Goal: Task Accomplishment & Management: Use online tool/utility

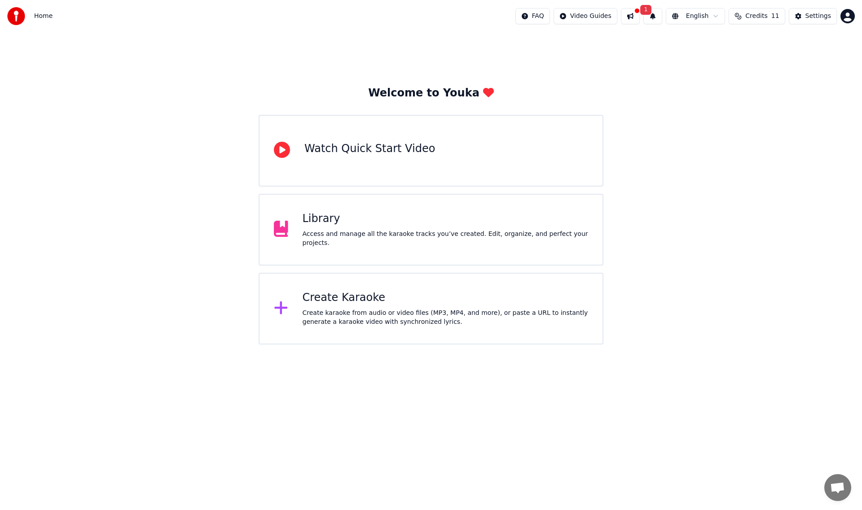
click at [371, 309] on div "Create karaoke from audio or video files (MP3, MP4, and more), or paste a URL t…" at bounding box center [445, 318] width 286 height 18
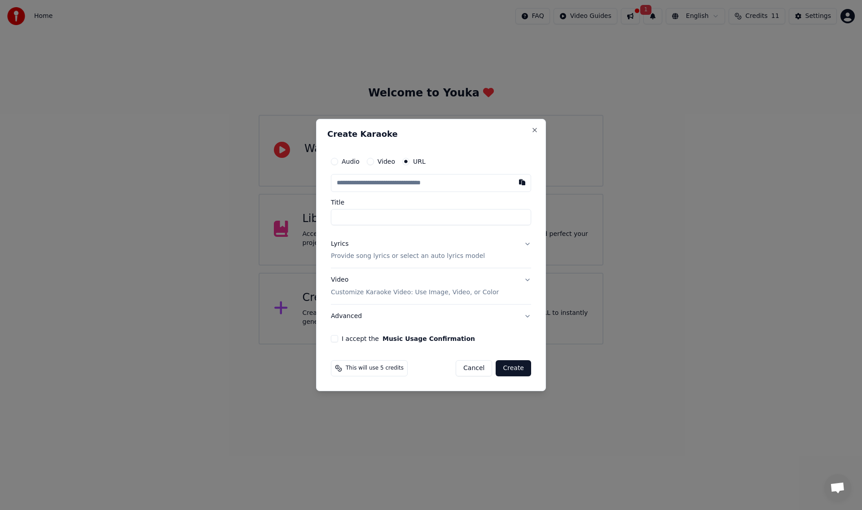
click at [344, 212] on input "Title" at bounding box center [431, 217] width 200 height 16
click at [374, 189] on input "text" at bounding box center [431, 183] width 200 height 18
paste input "**********"
type input "**********"
click at [364, 211] on input "Title" at bounding box center [431, 217] width 200 height 16
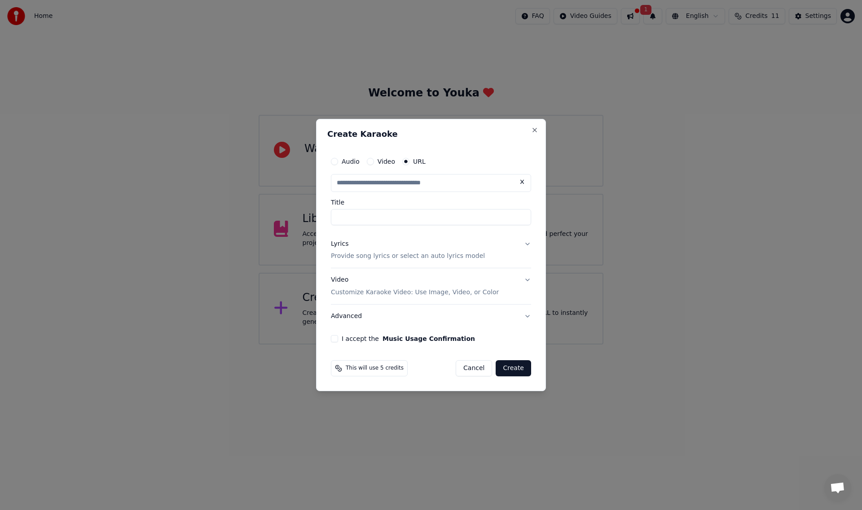
type input "**********"
click at [520, 366] on button "Create" at bounding box center [512, 368] width 35 height 16
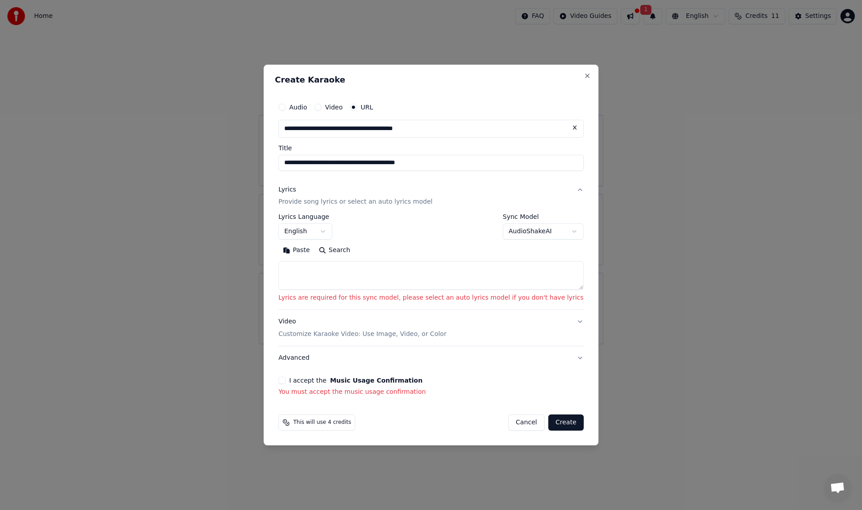
click at [350, 271] on textarea at bounding box center [430, 276] width 305 height 29
paste textarea "**********"
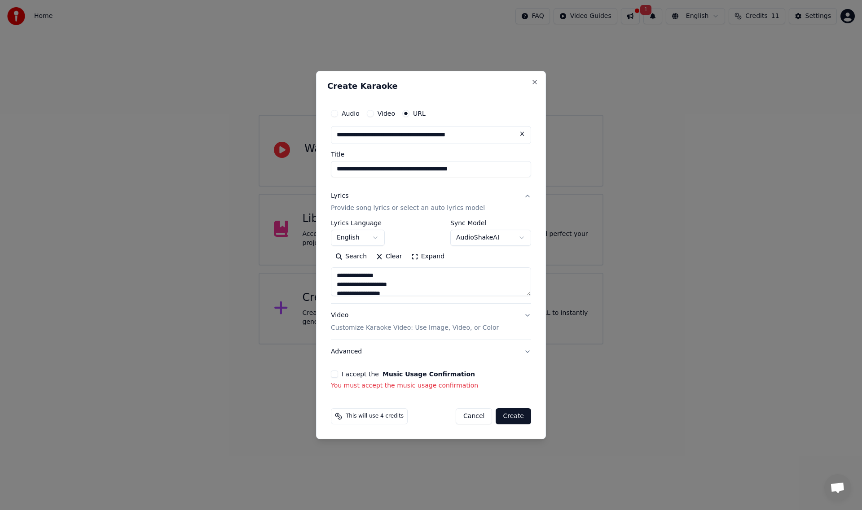
scroll to position [872, 0]
type textarea "**********"
click at [336, 369] on div "**********" at bounding box center [430, 247] width 207 height 293
click at [337, 375] on button "I accept the Music Usage Confirmation" at bounding box center [334, 374] width 7 height 7
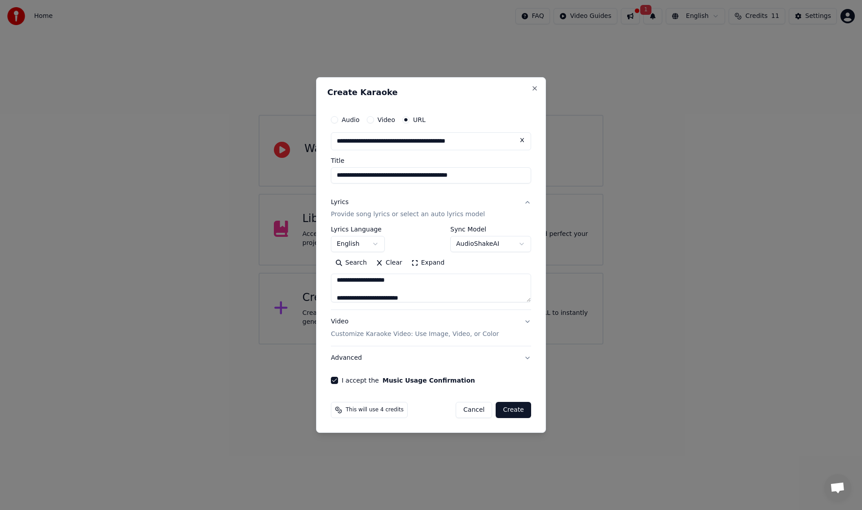
click at [511, 414] on button "Create" at bounding box center [512, 410] width 35 height 16
select select "**"
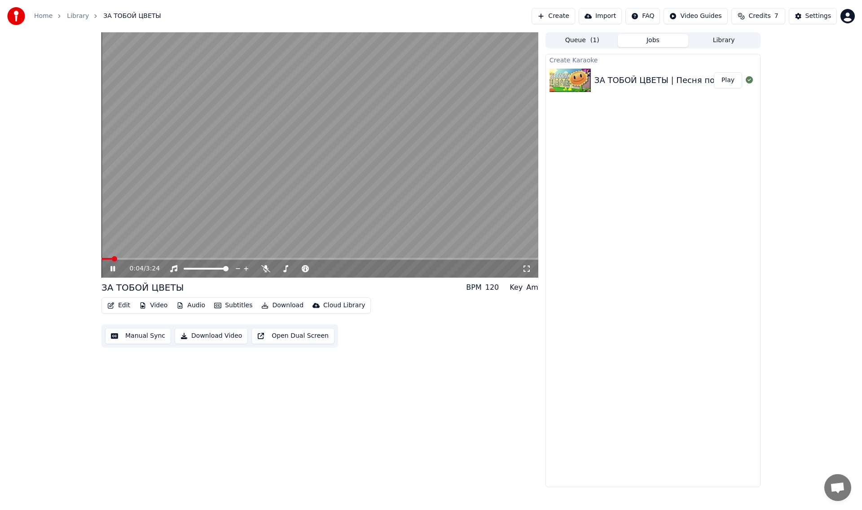
click at [104, 264] on div "0:04 / 3:24" at bounding box center [319, 269] width 437 height 18
drag, startPoint x: 114, startPoint y: 263, endPoint x: 113, endPoint y: 268, distance: 5.5
click at [113, 267] on div "0:06 / 3:24" at bounding box center [319, 269] width 437 height 18
click at [113, 268] on icon at bounding box center [119, 268] width 21 height 7
click at [101, 262] on span at bounding box center [103, 258] width 5 height 5
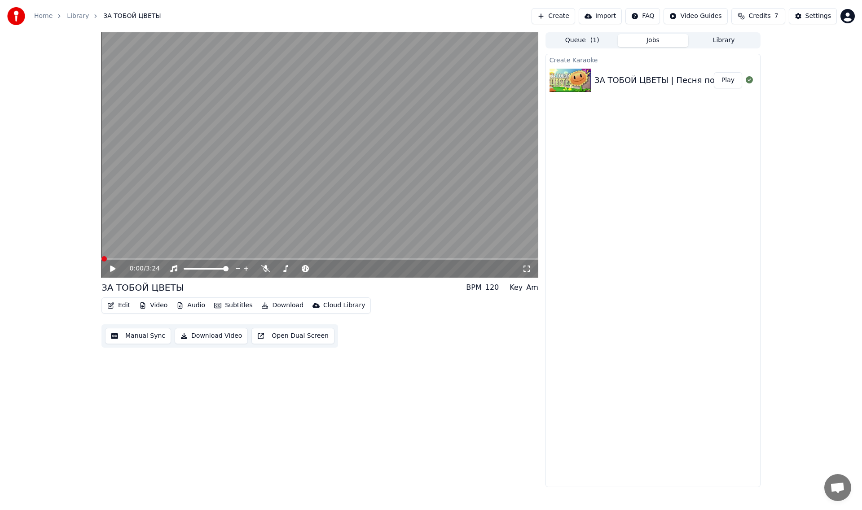
click at [112, 267] on icon at bounding box center [112, 269] width 5 height 6
click at [112, 267] on icon at bounding box center [112, 268] width 4 height 5
click at [158, 303] on button "Video" at bounding box center [153, 305] width 35 height 13
click at [215, 341] on icon at bounding box center [220, 339] width 10 height 7
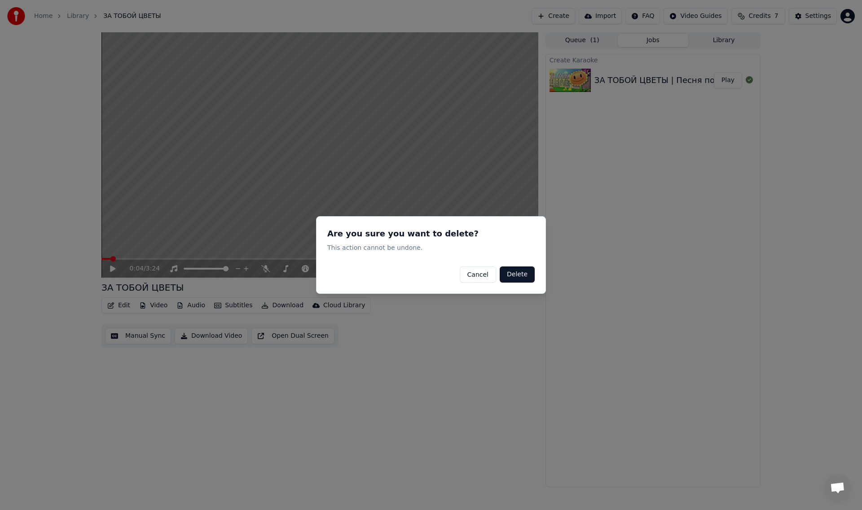
drag, startPoint x: 515, startPoint y: 275, endPoint x: 509, endPoint y: 280, distance: 7.3
click at [509, 280] on button "Delete" at bounding box center [516, 275] width 35 height 16
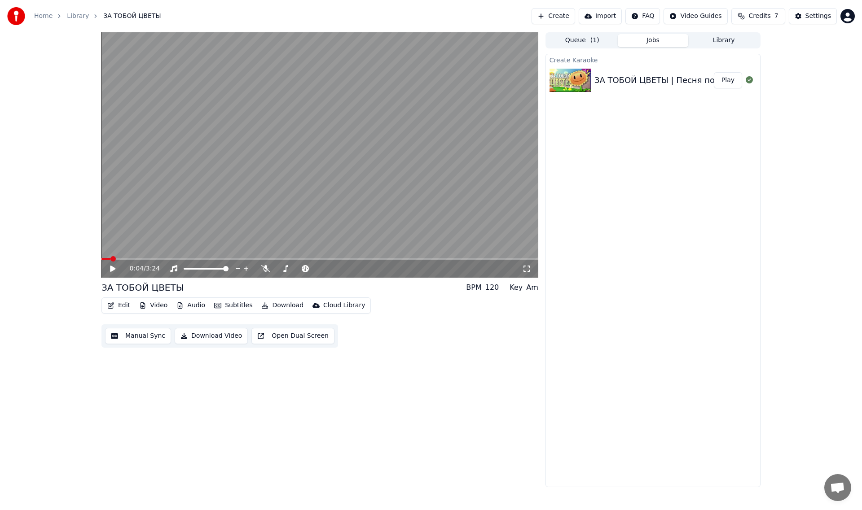
click at [113, 271] on icon at bounding box center [119, 268] width 21 height 7
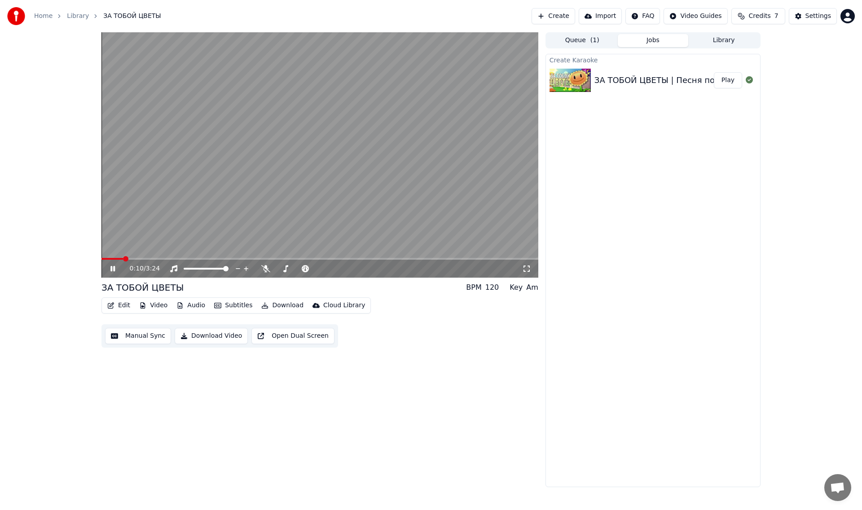
click at [113, 271] on icon at bounding box center [119, 268] width 21 height 7
click at [149, 305] on button "Video" at bounding box center [153, 305] width 35 height 13
drag, startPoint x: 350, startPoint y: 406, endPoint x: 356, endPoint y: 379, distance: 27.0
click at [354, 406] on div "0:10 / 3:24 ЗА ТОБОЙ ЦВЕТЫ BPM 120 Key Am Edit Video Audio Subtitles Download C…" at bounding box center [319, 259] width 437 height 455
drag, startPoint x: 299, startPoint y: 224, endPoint x: 299, endPoint y: 237, distance: 13.5
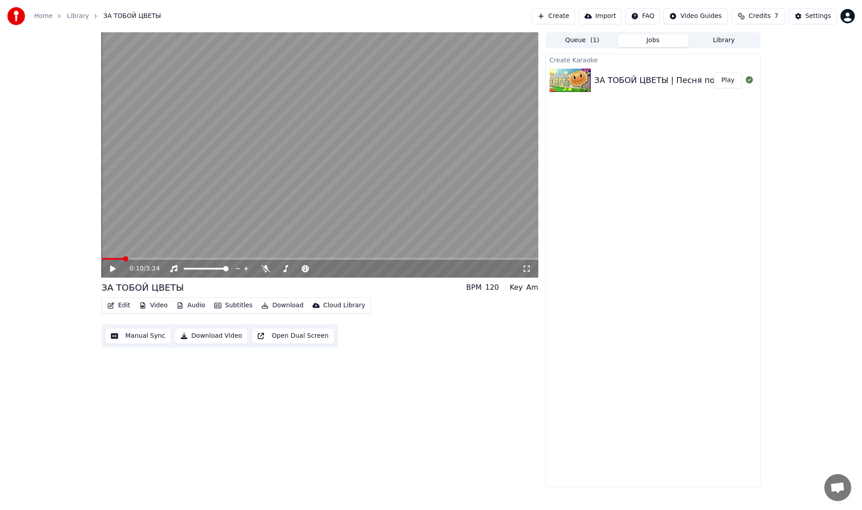
click at [299, 237] on video at bounding box center [319, 154] width 437 height 245
click at [315, 179] on video at bounding box center [319, 154] width 437 height 245
click at [146, 302] on button "Video" at bounding box center [153, 305] width 35 height 13
click at [155, 328] on div "Video" at bounding box center [180, 325] width 91 height 14
click at [151, 332] on div "Video" at bounding box center [180, 325] width 91 height 14
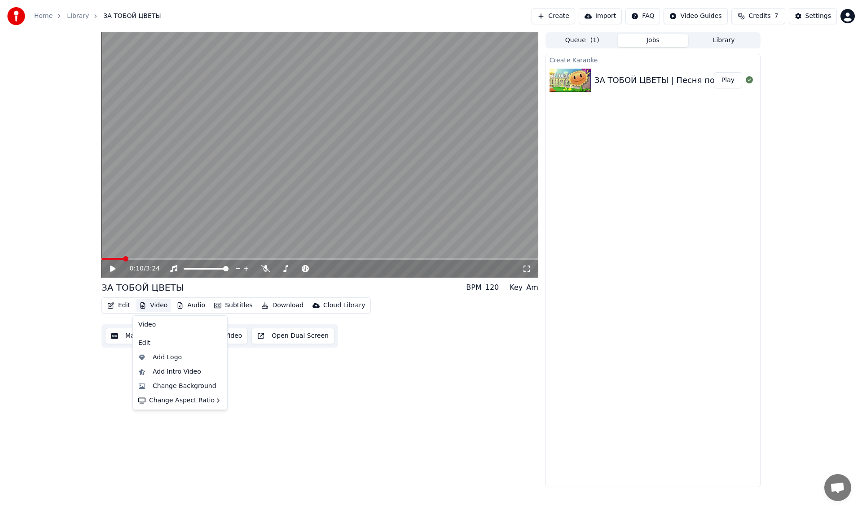
click at [151, 332] on div "Video" at bounding box center [180, 325] width 91 height 14
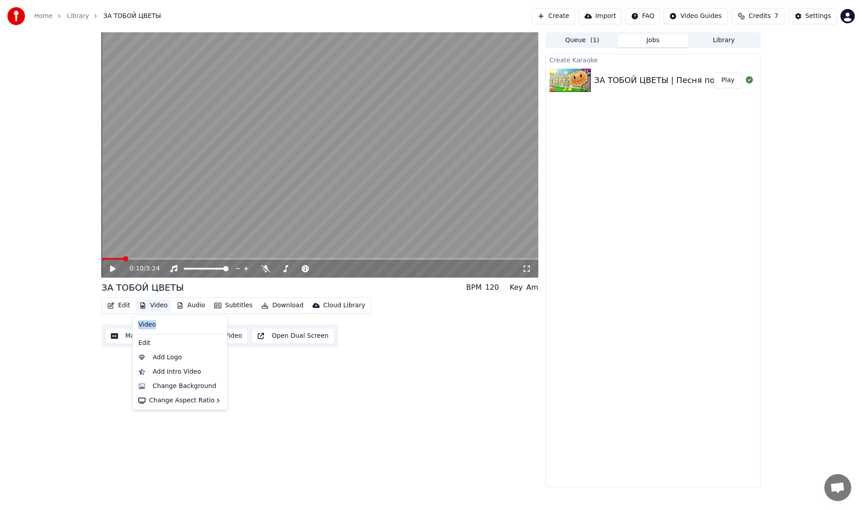
click at [151, 332] on div "Video" at bounding box center [180, 325] width 91 height 14
click at [150, 330] on div "Video" at bounding box center [180, 325] width 91 height 14
click at [147, 324] on div "Video" at bounding box center [180, 325] width 91 height 14
drag, startPoint x: 289, startPoint y: 390, endPoint x: 240, endPoint y: 371, distance: 53.4
click at [286, 390] on div "0:10 / 3:24 ЗА ТОБОЙ ЦВЕТЫ BPM 120 Key Am Edit Video Audio Subtitles Download C…" at bounding box center [319, 259] width 437 height 455
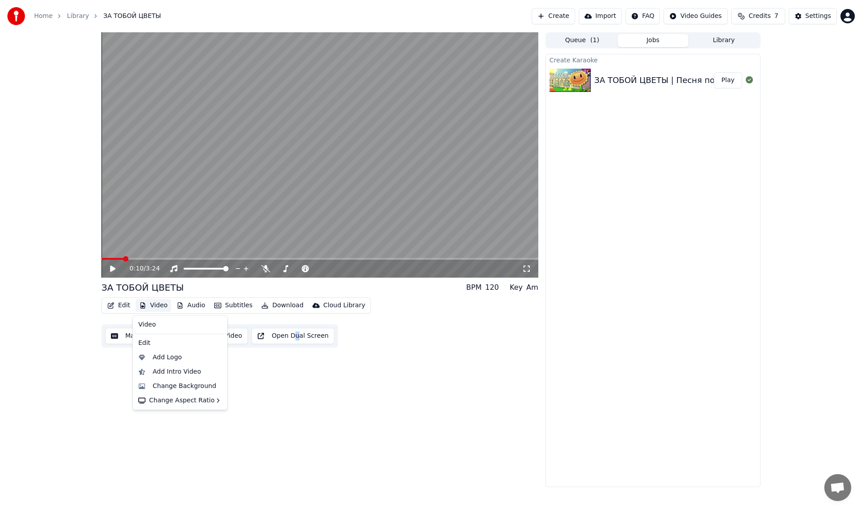
click at [158, 304] on button "Video" at bounding box center [153, 305] width 35 height 13
click at [284, 388] on div "0:10 / 3:24 ЗА ТОБОЙ ЦВЕТЫ BPM 120 Key Am Edit Video Audio Subtitles Download C…" at bounding box center [319, 259] width 437 height 455
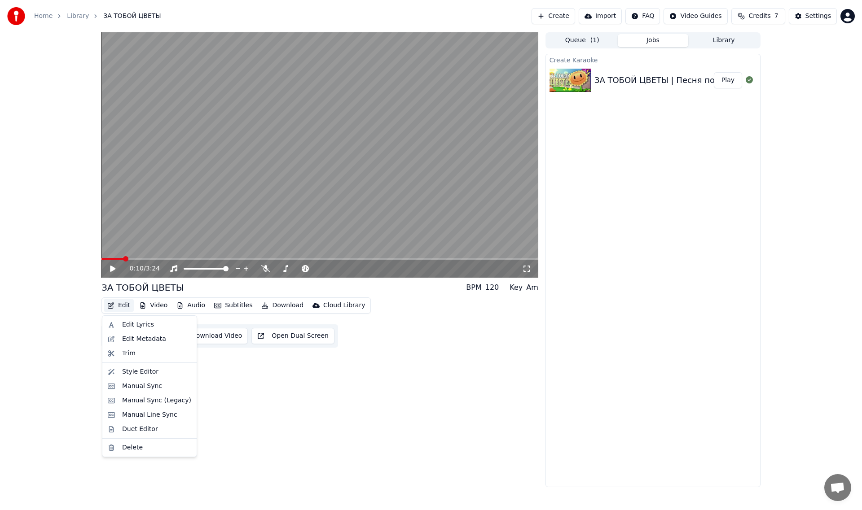
click at [123, 304] on button "Edit" at bounding box center [119, 305] width 30 height 13
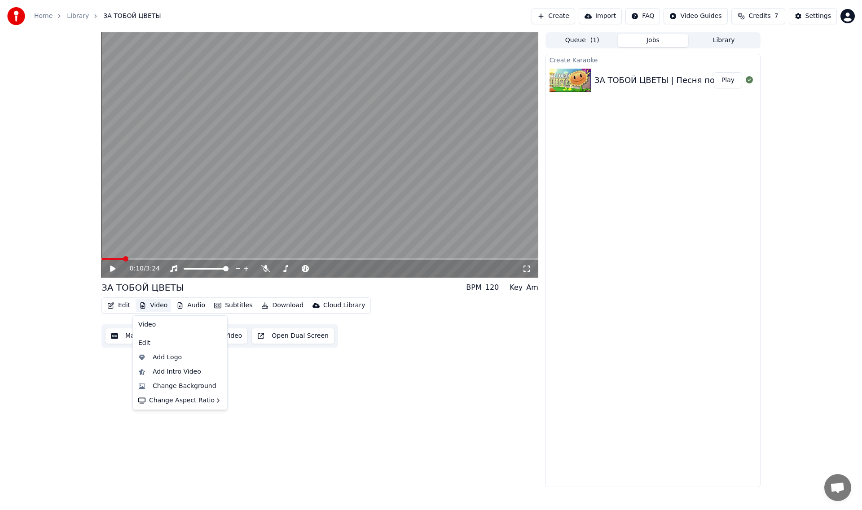
click at [152, 302] on button "Video" at bounding box center [153, 305] width 35 height 13
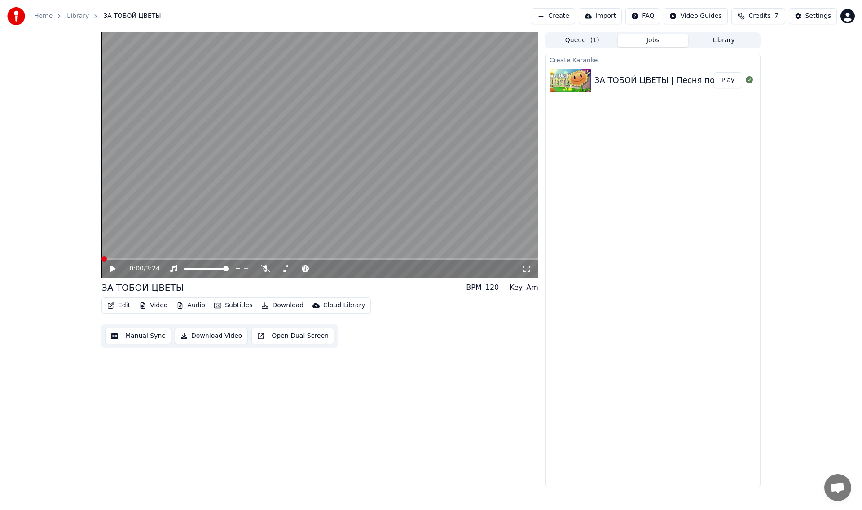
click at [101, 261] on span at bounding box center [103, 258] width 5 height 5
click at [112, 270] on icon at bounding box center [112, 269] width 5 height 6
click at [111, 266] on icon at bounding box center [119, 268] width 21 height 7
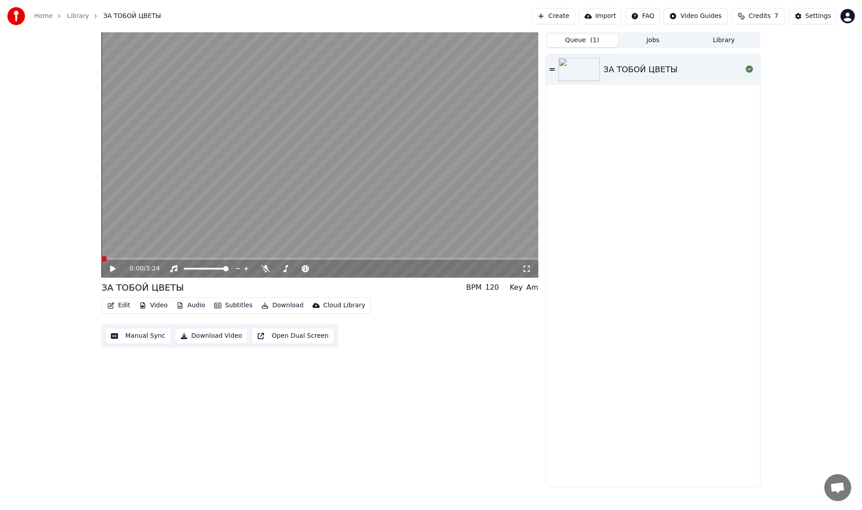
click at [565, 34] on button "Queue ( 1 )" at bounding box center [582, 40] width 71 height 13
click at [666, 43] on button "Jobs" at bounding box center [652, 40] width 71 height 13
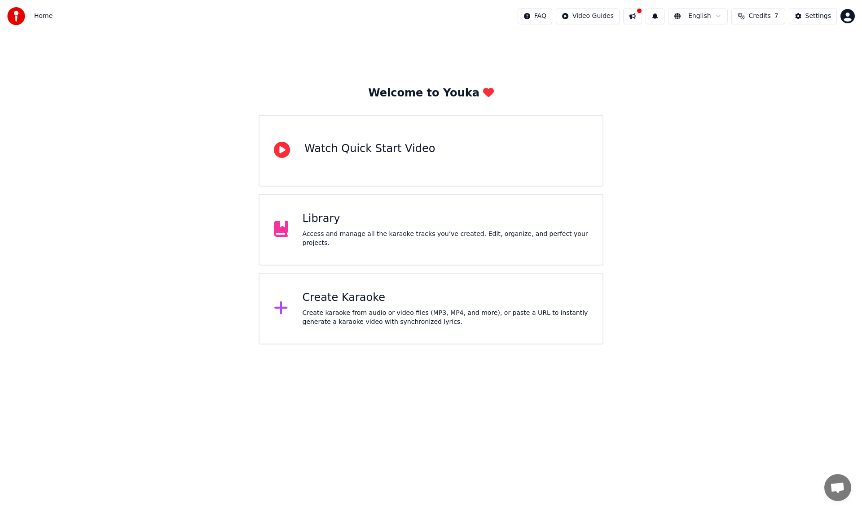
click at [324, 299] on div "Create Karaoke" at bounding box center [445, 298] width 286 height 14
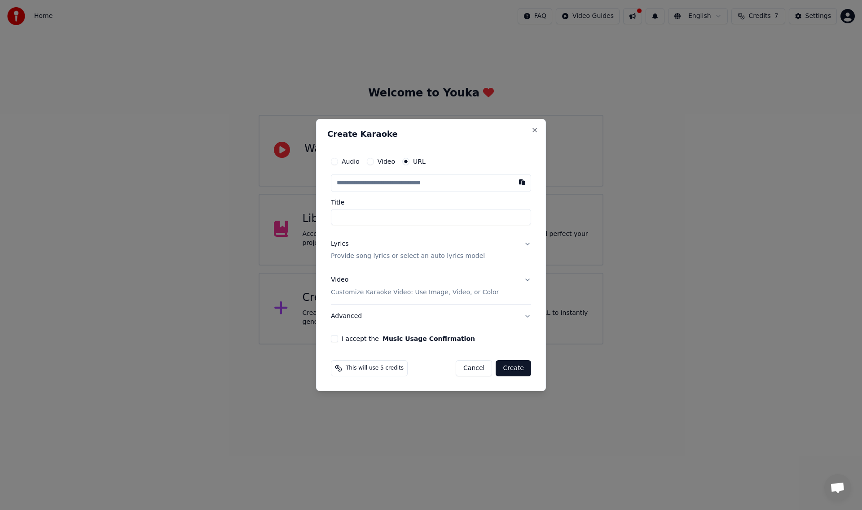
click at [330, 161] on div "Audio Video URL Title Lyrics Provide song lyrics or select an auto lyrics model…" at bounding box center [430, 247] width 207 height 197
click at [339, 160] on div "Audio" at bounding box center [345, 161] width 29 height 7
click at [334, 164] on button "Audio" at bounding box center [334, 161] width 7 height 7
click at [354, 183] on div "Choose File" at bounding box center [356, 183] width 50 height 16
type input "**********"
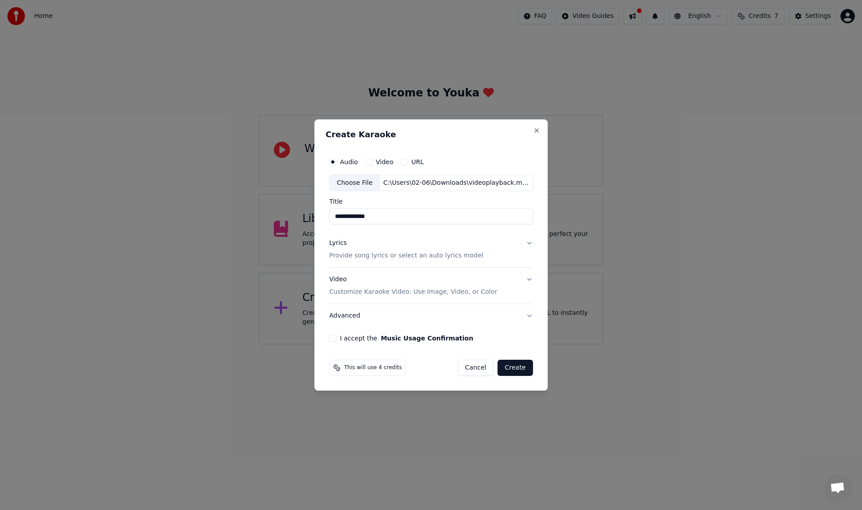
click at [333, 340] on button "I accept the Music Usage Confirmation" at bounding box center [332, 338] width 7 height 7
click at [510, 368] on button "Create" at bounding box center [514, 368] width 35 height 16
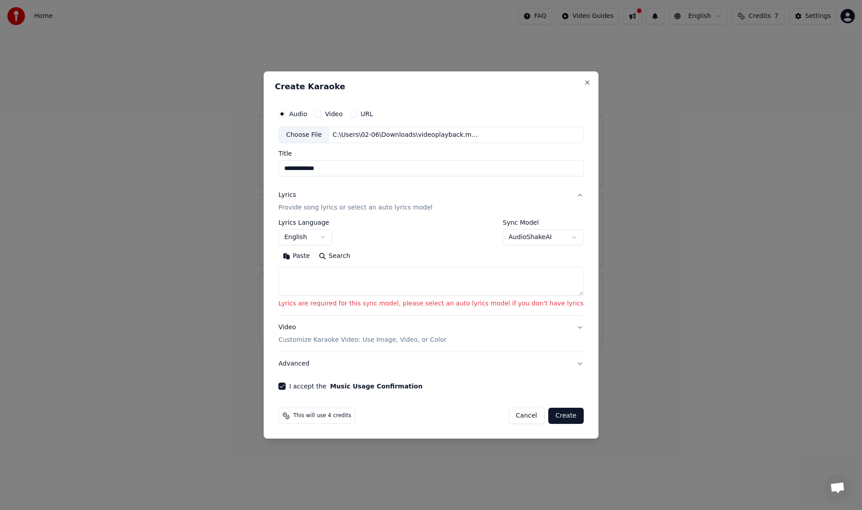
click at [340, 287] on textarea at bounding box center [430, 281] width 305 height 29
paste textarea "**********"
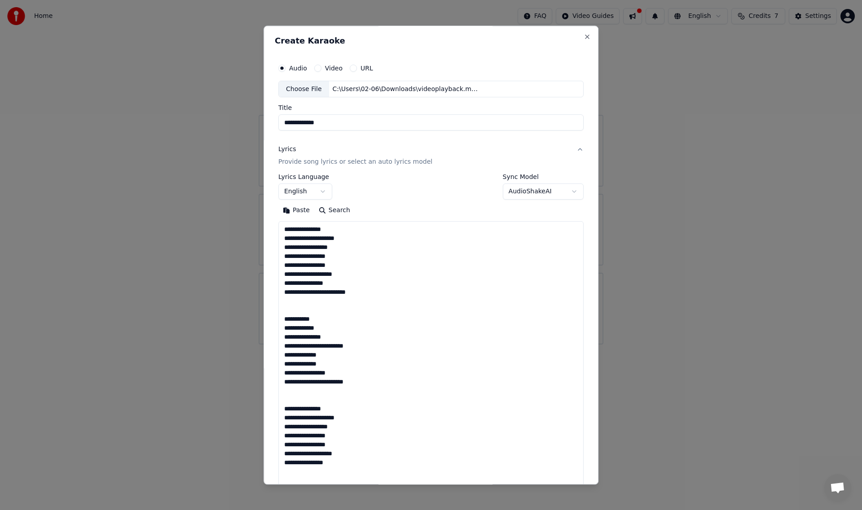
scroll to position [872, 0]
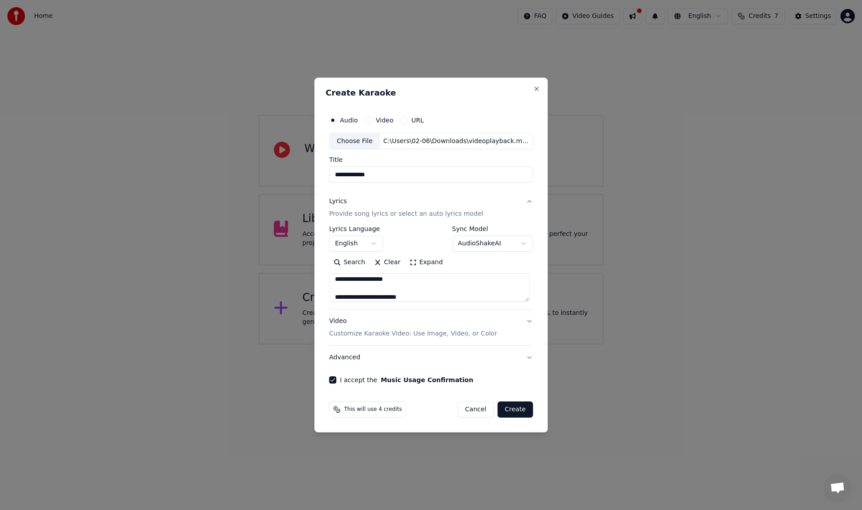
type textarea "**********"
click at [516, 411] on button "Create" at bounding box center [514, 410] width 35 height 16
select select "**"
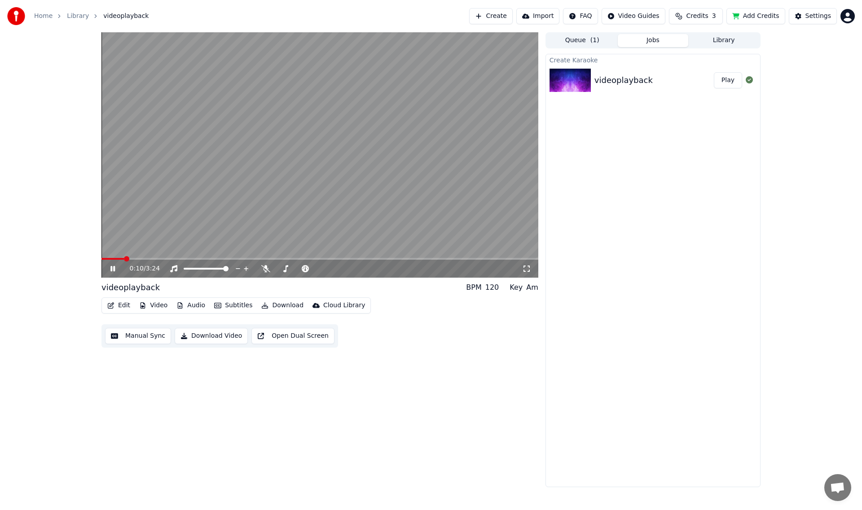
click at [291, 203] on video at bounding box center [319, 154] width 437 height 245
click at [244, 225] on video at bounding box center [319, 154] width 437 height 245
click at [229, 216] on video at bounding box center [319, 154] width 437 height 245
click at [155, 306] on button "Video" at bounding box center [153, 305] width 35 height 13
click at [423, 403] on div "0:14 / 3:24 videoplayback BPM 120 Key Am Edit Video Audio Subtitles Download Cl…" at bounding box center [319, 259] width 437 height 455
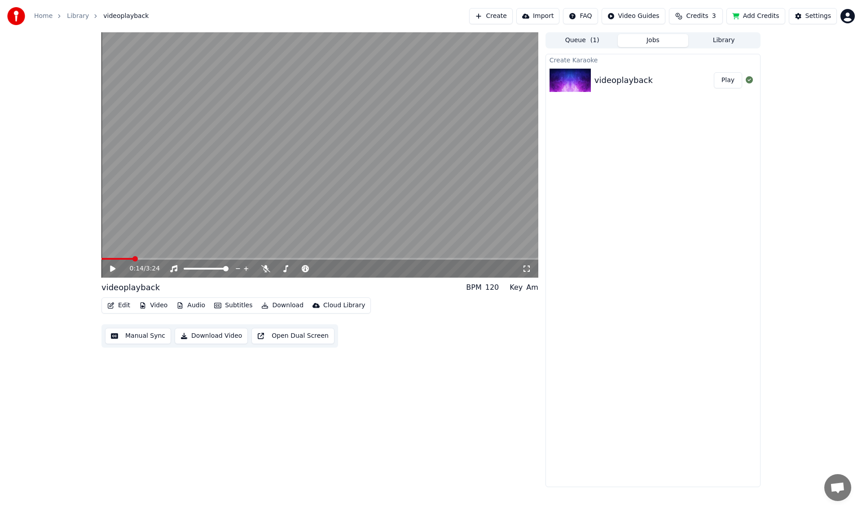
click at [324, 245] on video at bounding box center [319, 154] width 437 height 245
click at [292, 211] on video at bounding box center [319, 154] width 437 height 245
click at [228, 305] on button "Subtitles" at bounding box center [232, 305] width 45 height 13
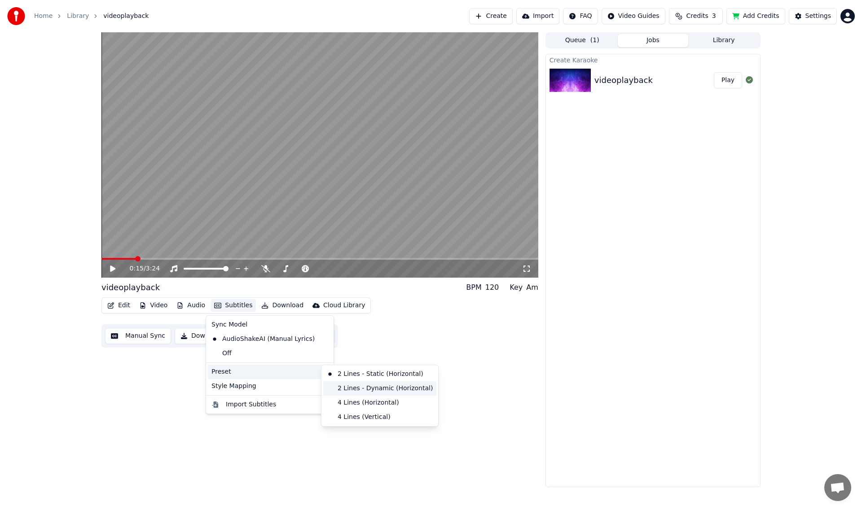
click at [351, 388] on div "2 Lines - Dynamic (Horizontal)" at bounding box center [379, 388] width 113 height 14
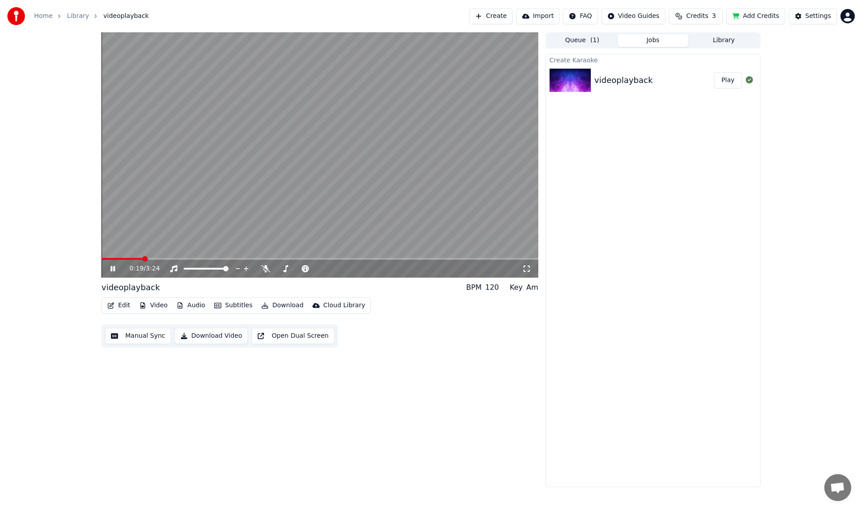
click at [228, 306] on button "Subtitles" at bounding box center [232, 305] width 45 height 13
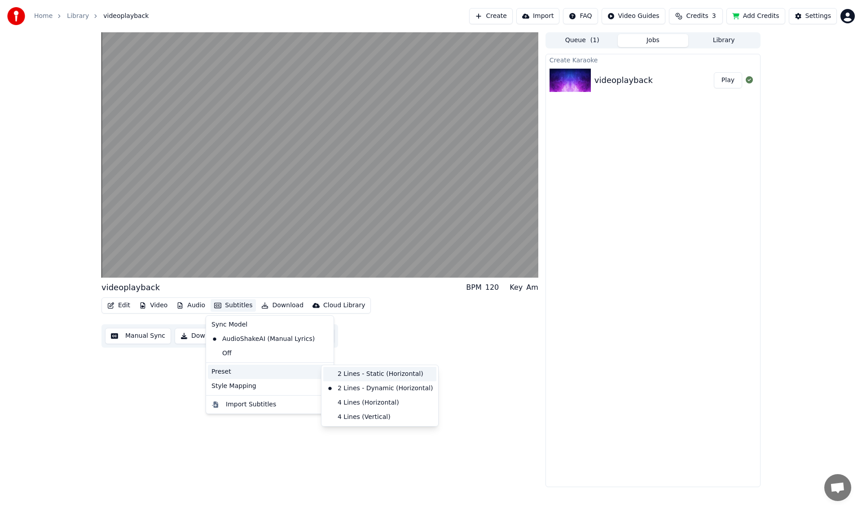
click at [349, 376] on div "2 Lines - Static (Horizontal)" at bounding box center [379, 374] width 113 height 14
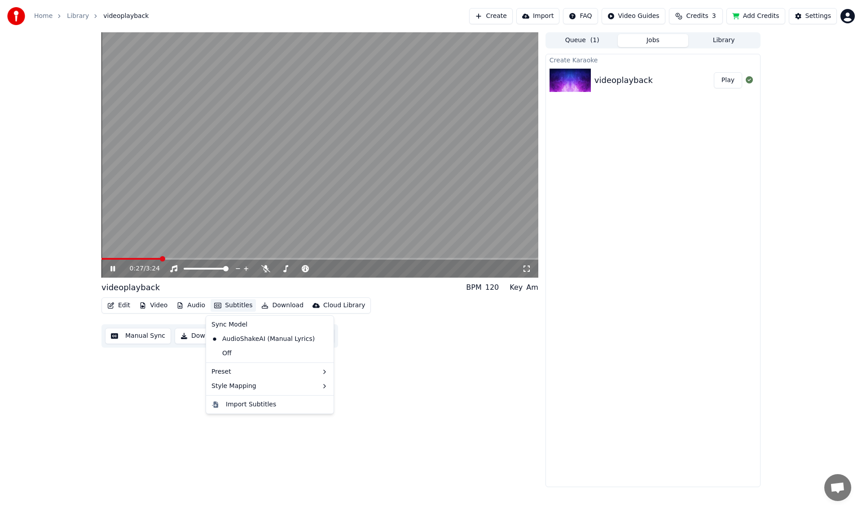
click at [237, 304] on button "Subtitles" at bounding box center [232, 305] width 45 height 13
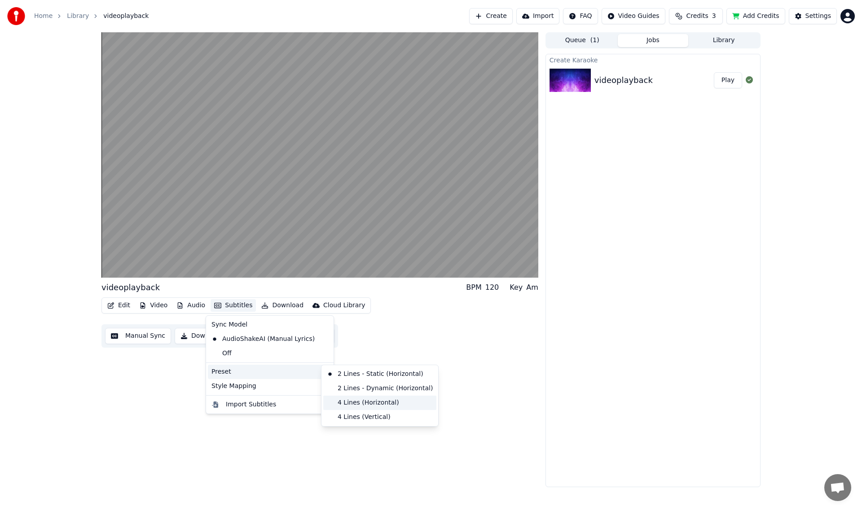
click at [354, 400] on div "4 Lines (Horizontal)" at bounding box center [379, 403] width 113 height 14
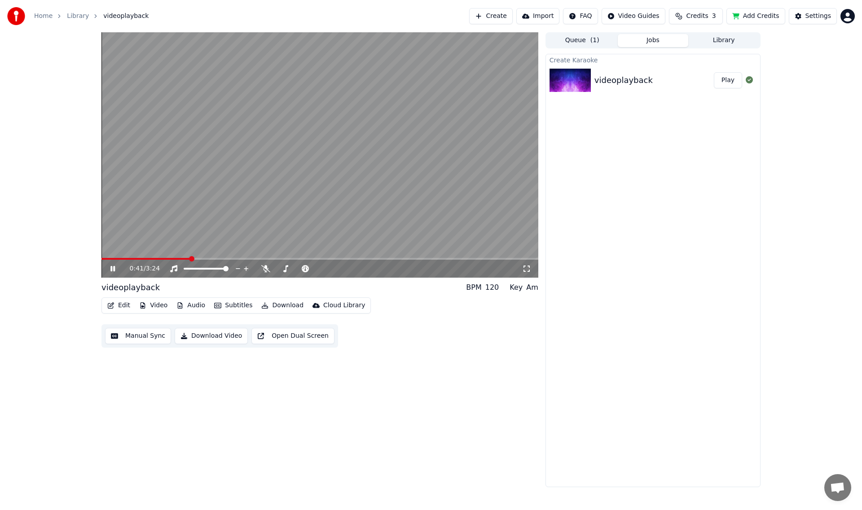
click at [237, 308] on button "Subtitles" at bounding box center [232, 305] width 45 height 13
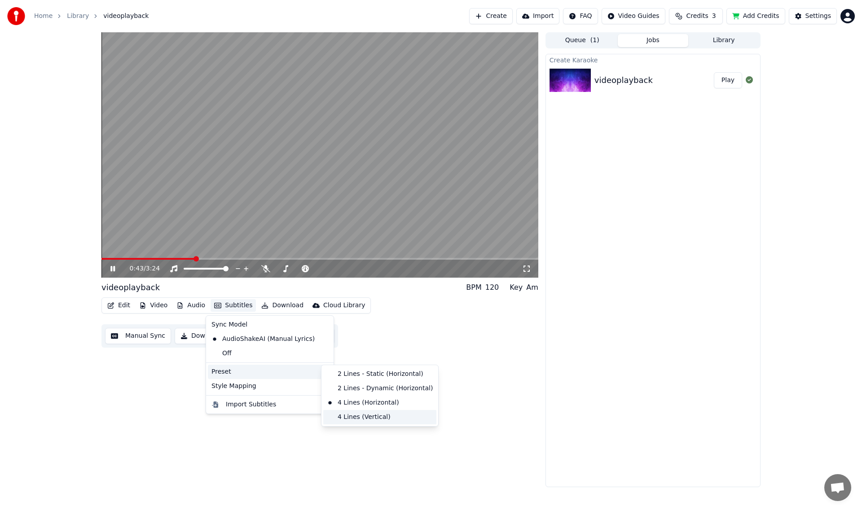
click at [365, 421] on div "4 Lines (Vertical)" at bounding box center [379, 417] width 113 height 14
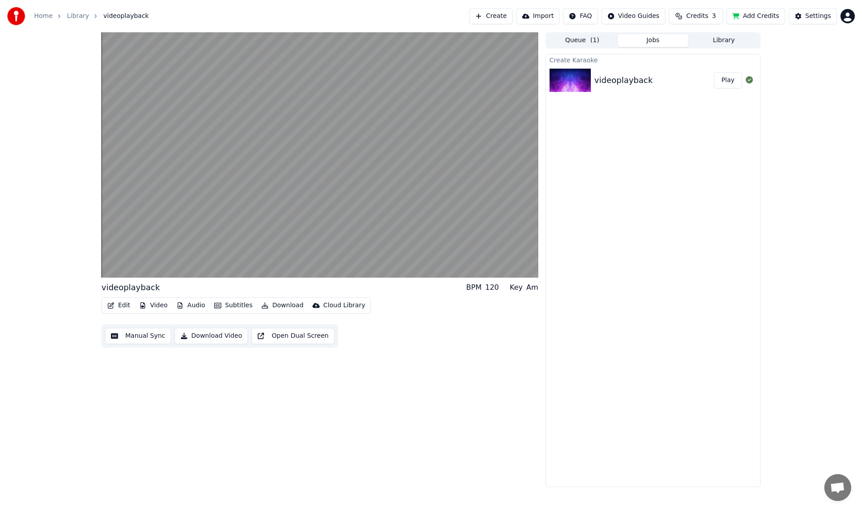
click at [230, 304] on button "Subtitles" at bounding box center [232, 305] width 45 height 13
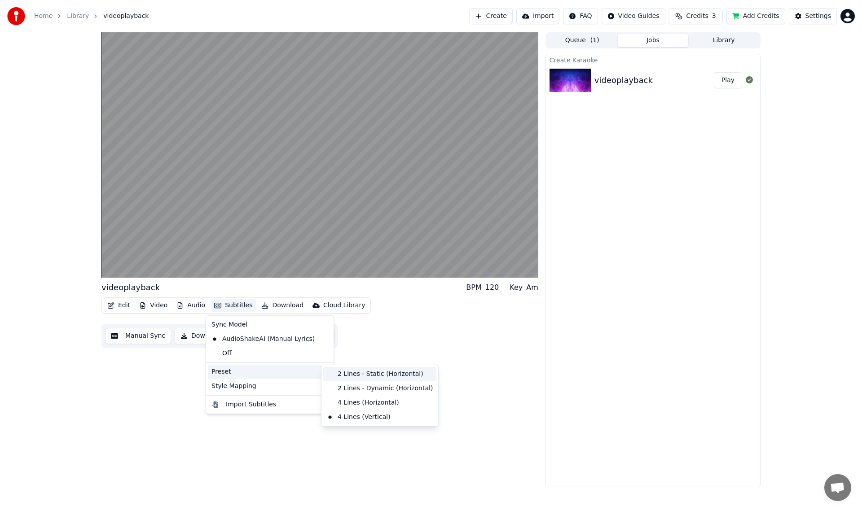
click at [342, 373] on div "2 Lines - Static (Horizontal)" at bounding box center [379, 374] width 113 height 14
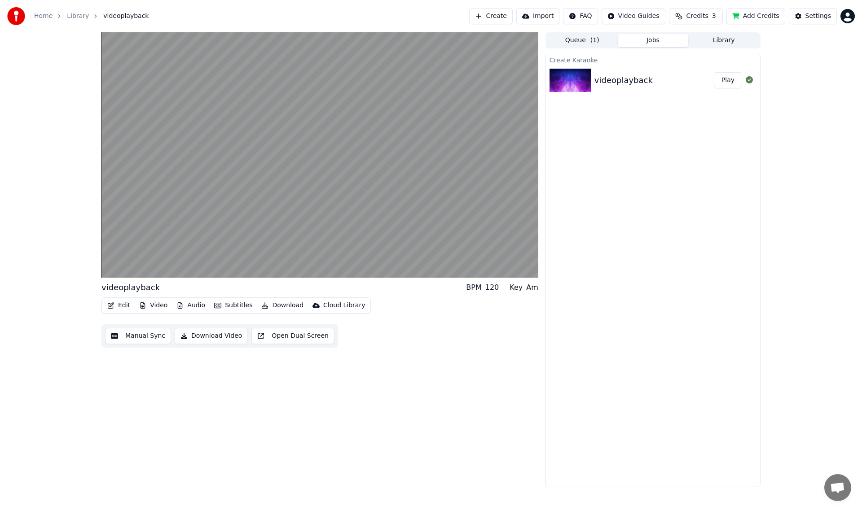
click at [231, 304] on button "Subtitles" at bounding box center [232, 305] width 45 height 13
click at [249, 344] on div "AudioShakeAI (Manual Lyrics)" at bounding box center [263, 339] width 110 height 14
click at [225, 306] on button "Subtitles" at bounding box center [232, 305] width 45 height 13
click at [249, 354] on div "Off" at bounding box center [270, 353] width 124 height 14
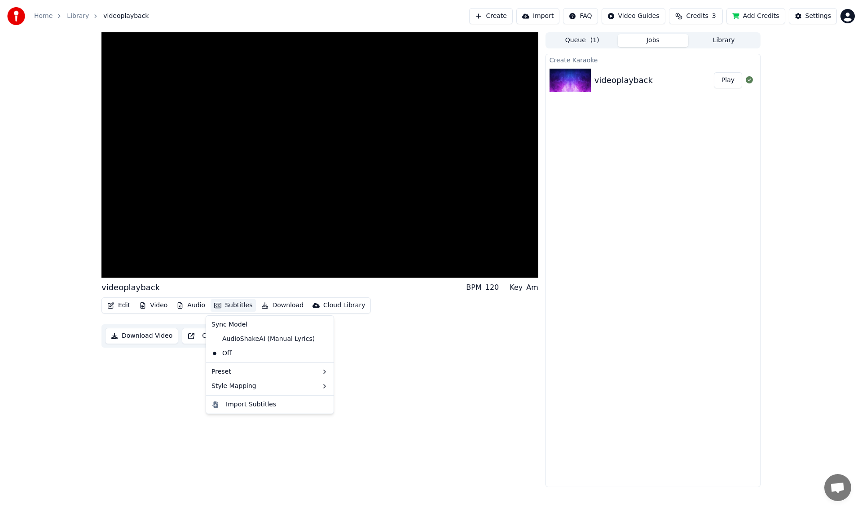
click at [231, 305] on button "Subtitles" at bounding box center [232, 305] width 45 height 13
click at [270, 341] on div "AudioShakeAI (Manual Lyrics)" at bounding box center [263, 339] width 110 height 14
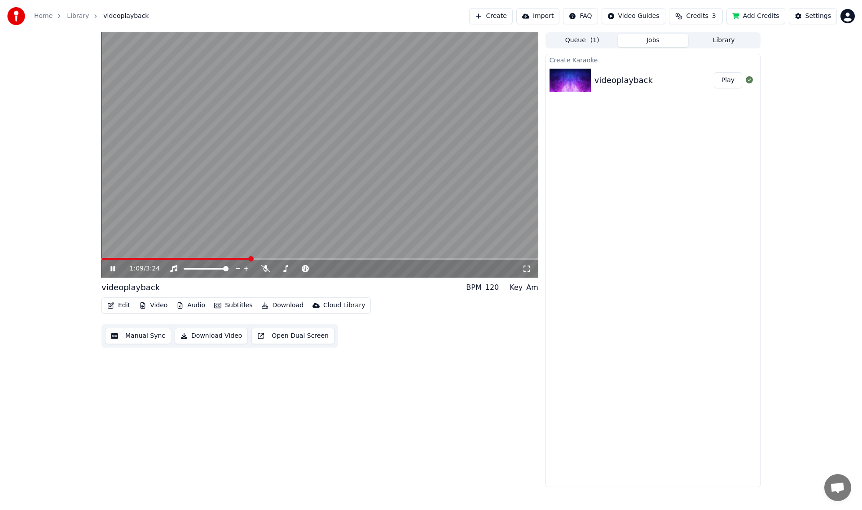
click at [160, 298] on div "Edit Video Audio Subtitles Download Cloud Library" at bounding box center [235, 306] width 269 height 16
click at [152, 303] on button "Video" at bounding box center [153, 305] width 35 height 13
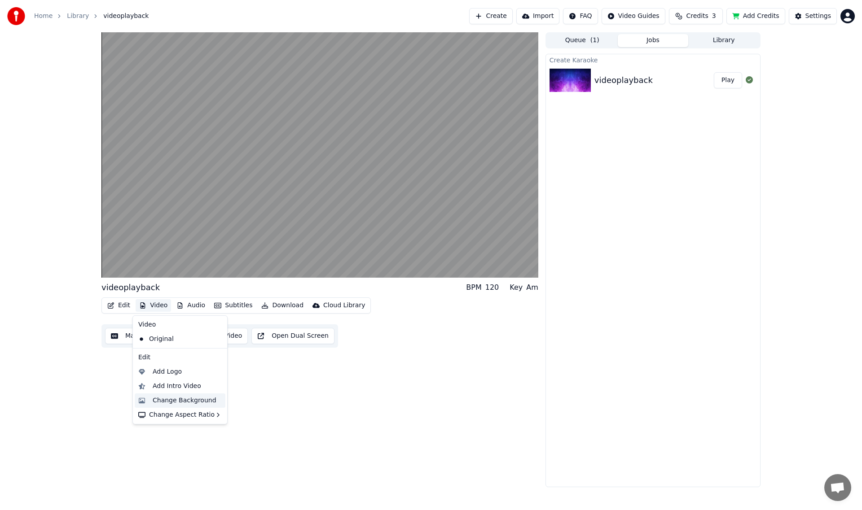
click at [184, 405] on div "Change Background" at bounding box center [180, 401] width 91 height 14
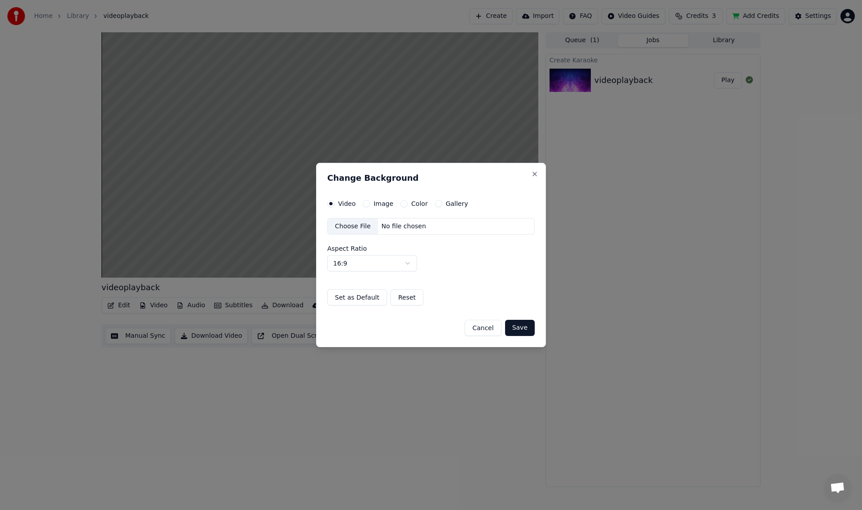
click at [358, 223] on div "Choose File" at bounding box center [353, 227] width 50 height 16
click at [356, 223] on div "Choose File" at bounding box center [353, 227] width 50 height 16
click at [363, 232] on div "Choose File" at bounding box center [353, 227] width 50 height 16
click at [354, 228] on div "Choose File" at bounding box center [353, 227] width 50 height 16
click at [379, 206] on label "Image" at bounding box center [383, 204] width 20 height 6
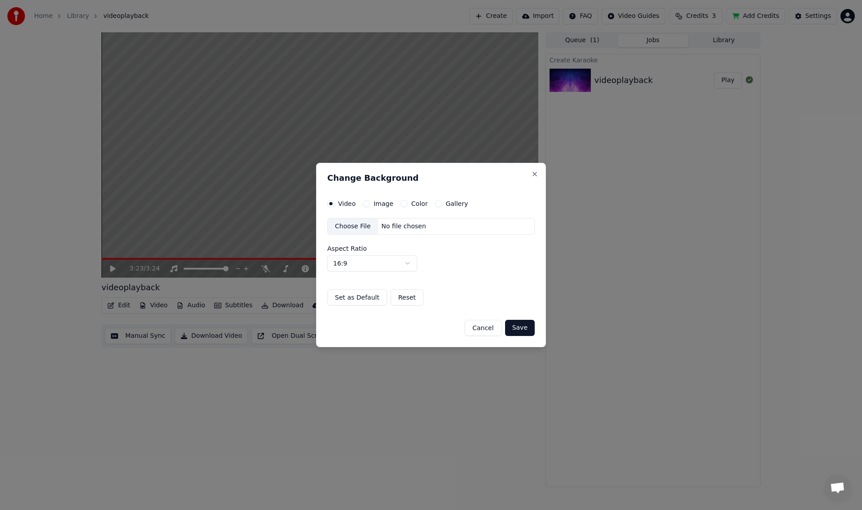
click at [370, 206] on button "Image" at bounding box center [366, 203] width 7 height 7
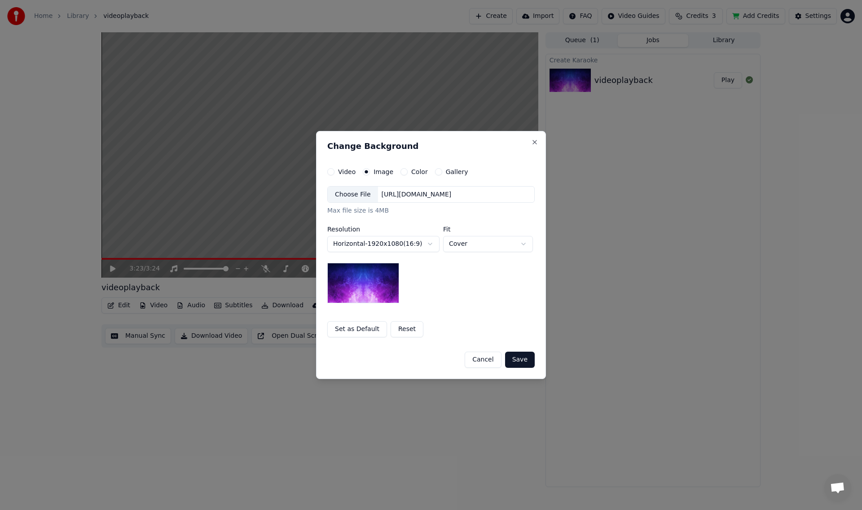
click at [357, 193] on div "Choose File" at bounding box center [353, 195] width 50 height 16
click at [523, 363] on button "Save" at bounding box center [520, 360] width 30 height 16
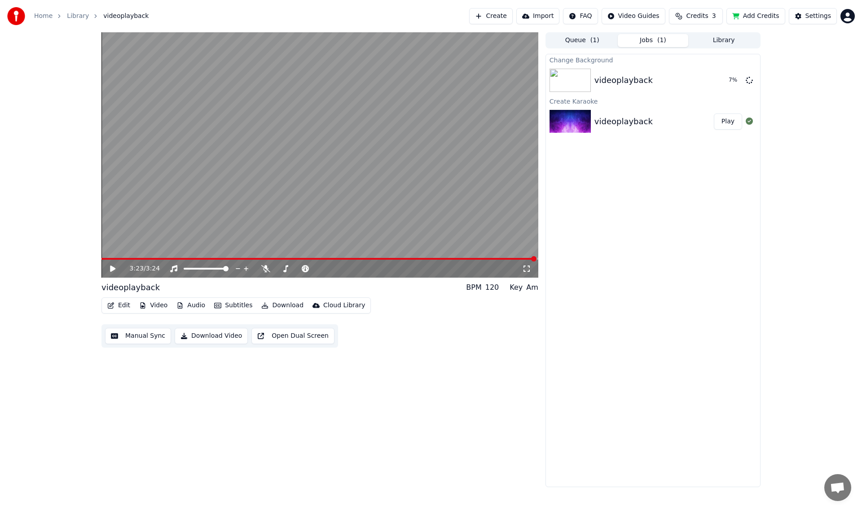
click at [179, 205] on video at bounding box center [319, 154] width 437 height 245
click at [185, 199] on video at bounding box center [319, 154] width 437 height 245
click at [204, 193] on video at bounding box center [319, 154] width 437 height 245
drag, startPoint x: 207, startPoint y: 189, endPoint x: 189, endPoint y: 214, distance: 30.9
click at [209, 183] on video at bounding box center [319, 154] width 437 height 245
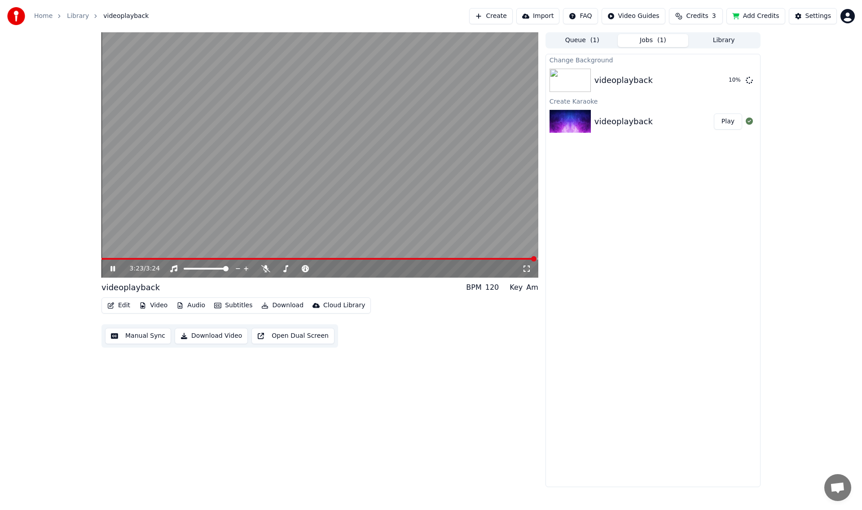
click at [236, 198] on video at bounding box center [319, 154] width 437 height 245
click at [642, 82] on div "videoplayback" at bounding box center [623, 80] width 58 height 13
drag, startPoint x: 586, startPoint y: 81, endPoint x: 599, endPoint y: 131, distance: 50.9
click at [587, 82] on img at bounding box center [569, 80] width 41 height 23
click at [597, 136] on div "videoplayback Play" at bounding box center [653, 121] width 214 height 31
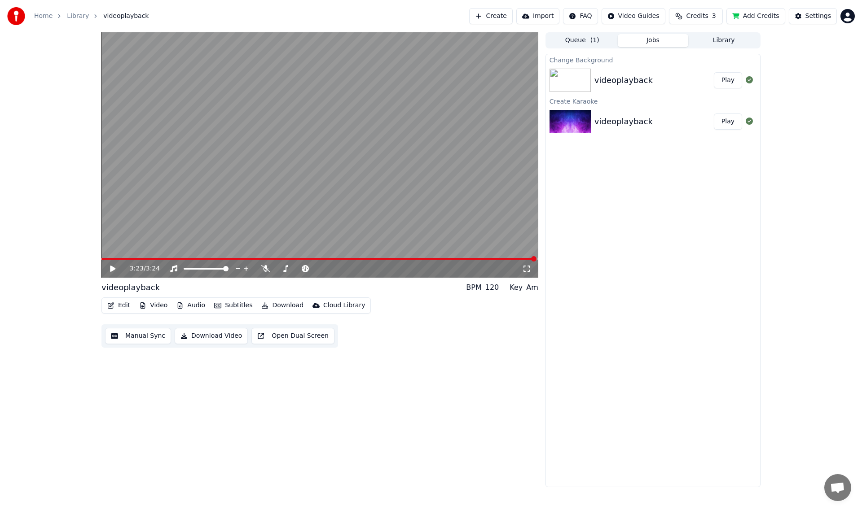
click at [597, 131] on div "videoplayback Play" at bounding box center [653, 121] width 214 height 31
click at [592, 94] on div "videoplayback Play" at bounding box center [653, 80] width 214 height 31
click at [158, 233] on video at bounding box center [319, 154] width 437 height 245
click at [194, 222] on video at bounding box center [319, 154] width 437 height 245
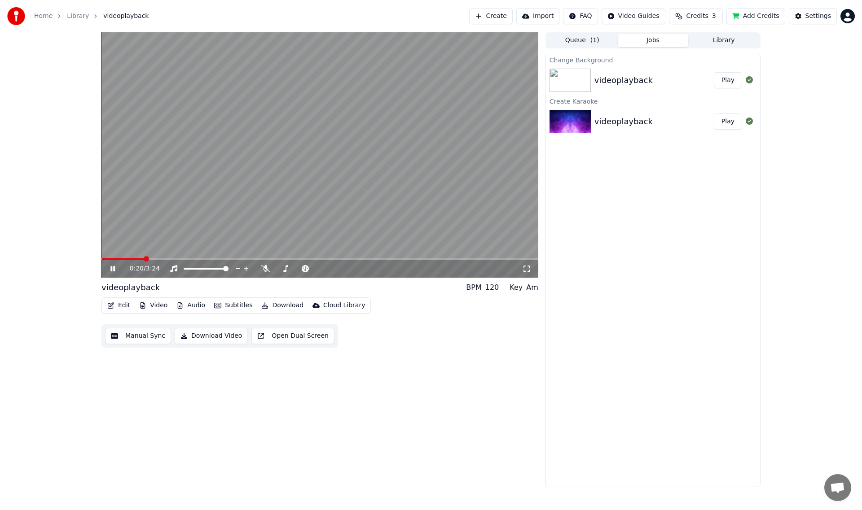
click at [101, 258] on span at bounding box center [122, 259] width 43 height 2
click at [291, 201] on video at bounding box center [319, 154] width 437 height 245
click at [648, 62] on div "Change Background" at bounding box center [653, 59] width 214 height 11
click at [723, 123] on button "Play" at bounding box center [727, 122] width 28 height 16
click at [381, 136] on video at bounding box center [319, 154] width 437 height 245
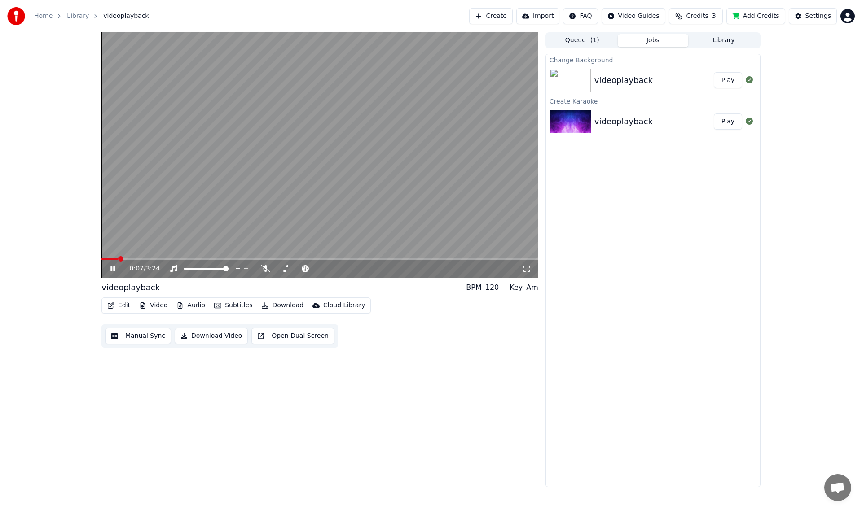
click at [318, 170] on video at bounding box center [319, 154] width 437 height 245
click at [309, 218] on video at bounding box center [319, 154] width 437 height 245
click at [314, 204] on video at bounding box center [319, 154] width 437 height 245
click at [286, 307] on button "Download" at bounding box center [282, 305] width 49 height 13
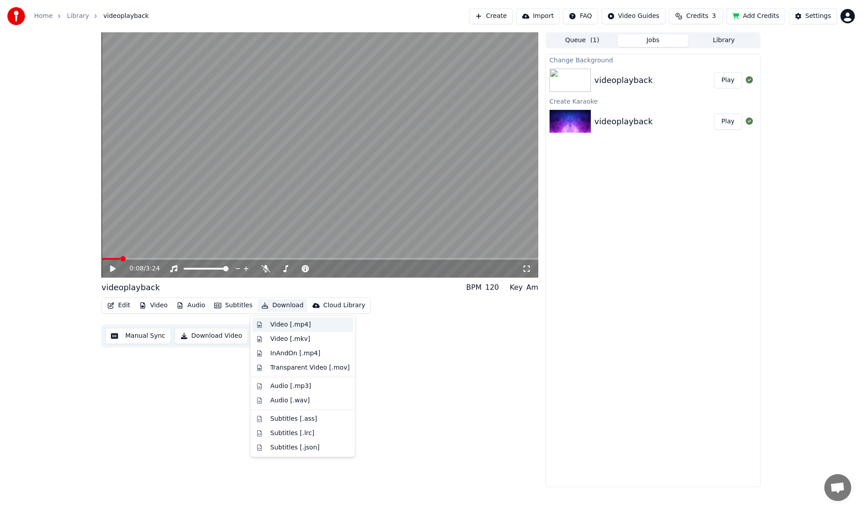
click at [280, 331] on div "Video [.mp4]" at bounding box center [302, 325] width 101 height 14
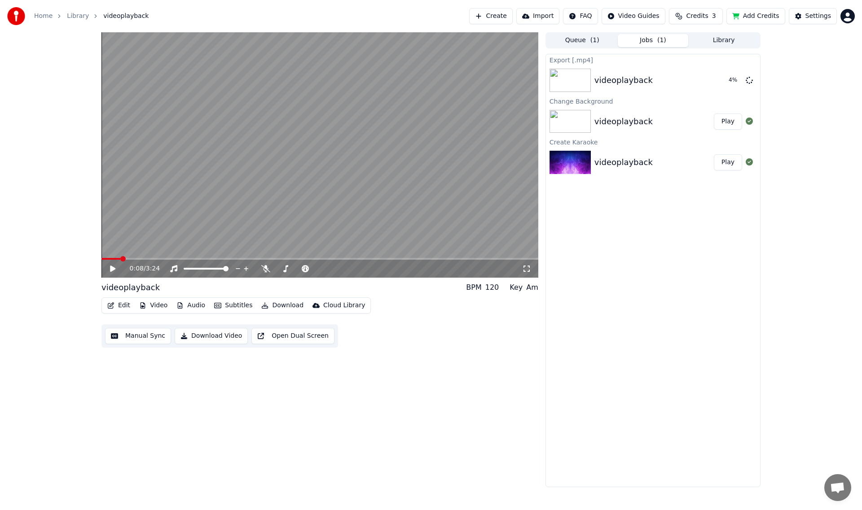
click at [210, 338] on button "Download Video" at bounding box center [211, 336] width 73 height 16
click at [282, 302] on button "Download" at bounding box center [282, 305] width 49 height 13
click at [412, 387] on div "0:08 / 3:24 videoplayback BPM 120 Key Am Edit Video Audio Subtitles Download Cl…" at bounding box center [319, 259] width 437 height 455
click at [580, 133] on img at bounding box center [569, 121] width 41 height 23
drag, startPoint x: 607, startPoint y: 113, endPoint x: 619, endPoint y: 97, distance: 20.5
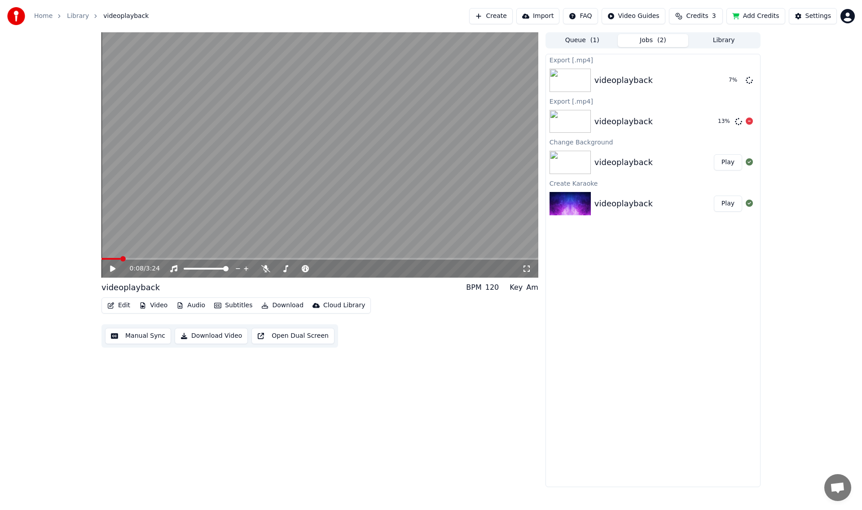
click at [600, 116] on div "videoplayback 13 %" at bounding box center [653, 121] width 214 height 31
drag, startPoint x: 623, startPoint y: 86, endPoint x: 575, endPoint y: 106, distance: 52.3
click at [541, 135] on div "0:08 / 3:24 videoplayback BPM 120 Key Am Edit Video Audio Subtitles Download Cl…" at bounding box center [430, 259] width 673 height 455
click at [143, 203] on video at bounding box center [319, 154] width 437 height 245
click at [240, 221] on video at bounding box center [319, 154] width 437 height 245
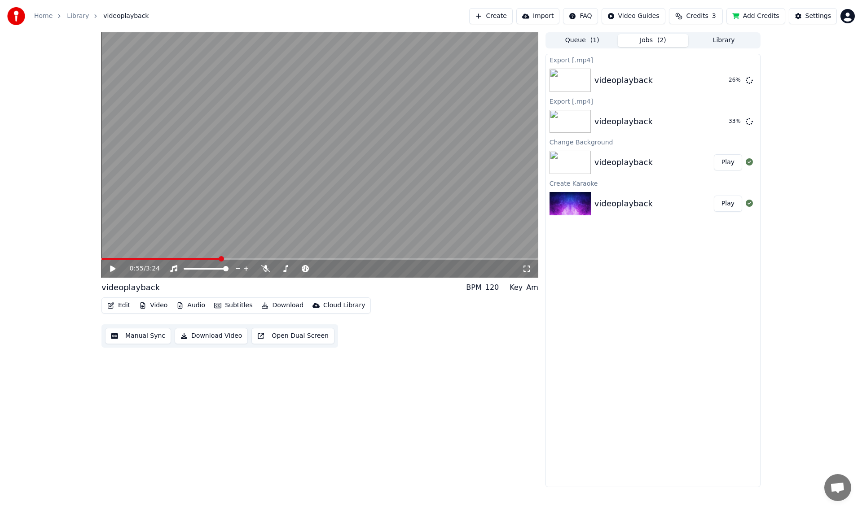
click at [116, 305] on button "Edit" at bounding box center [119, 305] width 30 height 13
click at [401, 123] on video at bounding box center [319, 154] width 437 height 245
click at [208, 201] on video at bounding box center [319, 154] width 437 height 245
drag, startPoint x: 229, startPoint y: 218, endPoint x: 223, endPoint y: 232, distance: 15.9
click at [229, 220] on video at bounding box center [319, 154] width 437 height 245
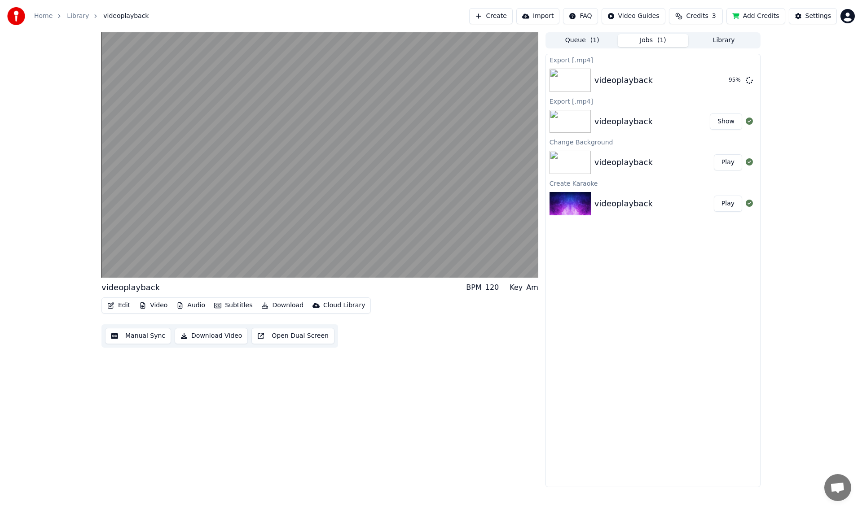
click at [721, 118] on button "Show" at bounding box center [725, 122] width 32 height 16
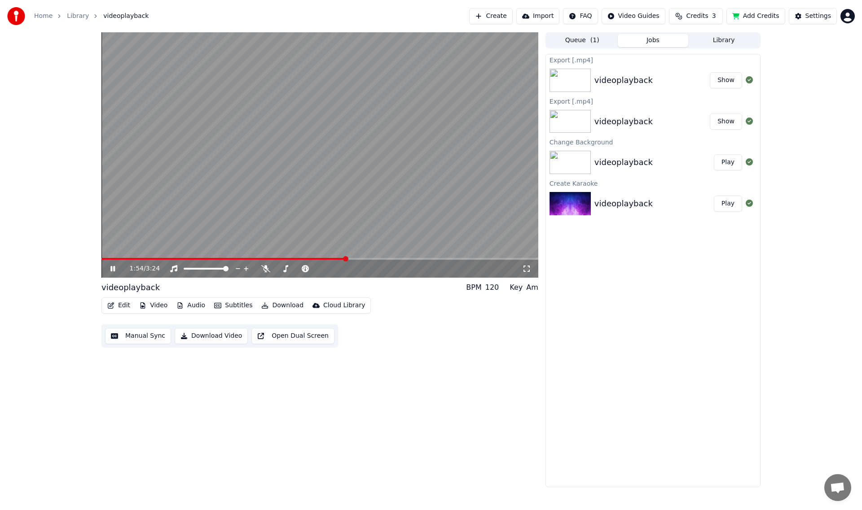
click at [321, 182] on video at bounding box center [319, 154] width 437 height 245
